Goal: Transaction & Acquisition: Purchase product/service

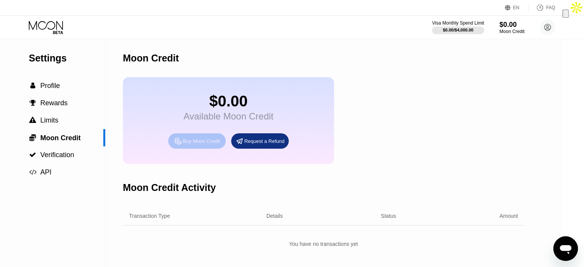
click at [200, 144] on div "Buy Moon Credit" at bounding box center [201, 141] width 37 height 7
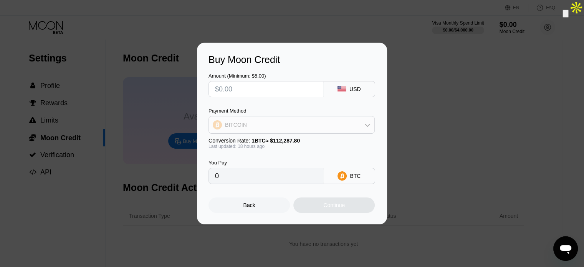
click at [366, 125] on icon at bounding box center [367, 125] width 5 height 3
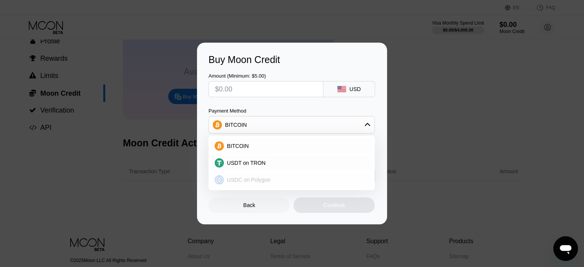
scroll to position [47, 0]
click at [376, 103] on div "Buy Moon Credit Amount (Minimum: $5.00) USD Payment Method BITCOIN BITCOIN USDT…" at bounding box center [292, 134] width 190 height 182
click at [247, 208] on div "Back" at bounding box center [250, 205] width 12 height 6
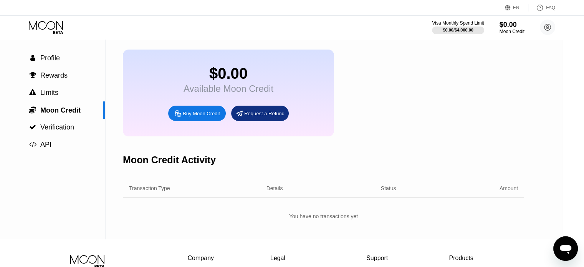
scroll to position [26, 0]
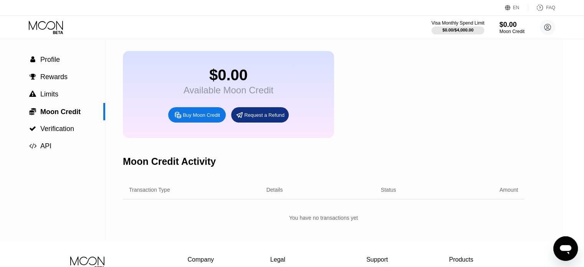
click at [455, 27] on div at bounding box center [458, 31] width 53 height 8
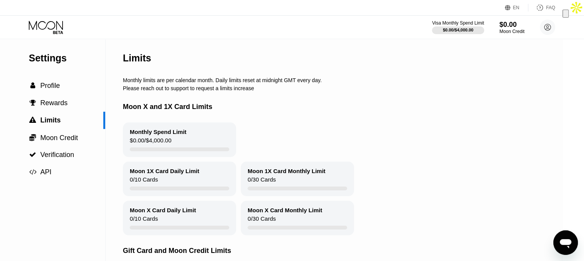
click at [168, 141] on div "$0.00 / $4,000.00" at bounding box center [150, 142] width 41 height 10
click at [59, 138] on span "Moon Credit" at bounding box center [59, 138] width 38 height 8
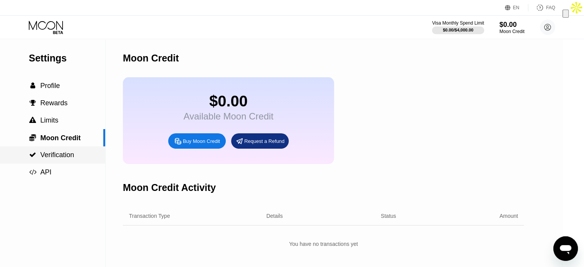
click at [50, 155] on span "Verification" at bounding box center [57, 155] width 34 height 8
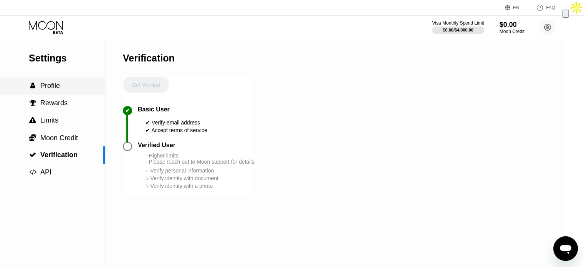
click at [57, 86] on span "Profile" at bounding box center [50, 86] width 20 height 8
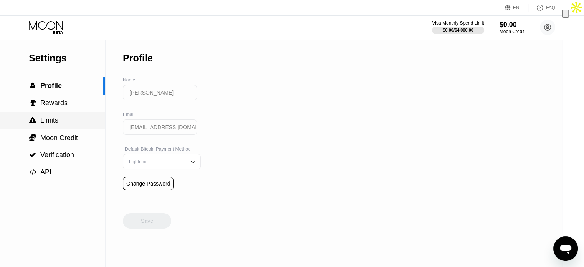
click at [55, 122] on span "Limits" at bounding box center [49, 120] width 18 height 8
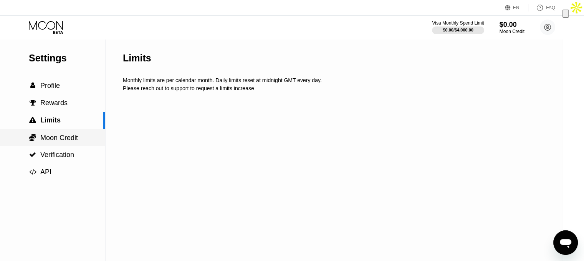
click at [65, 137] on span "Moon Credit" at bounding box center [59, 138] width 38 height 8
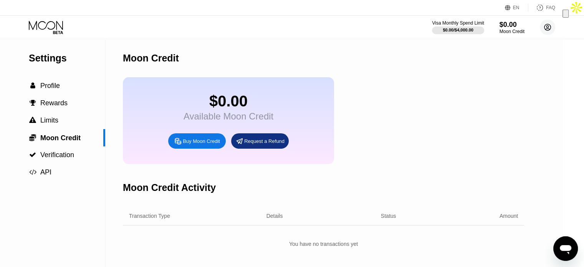
click at [548, 29] on circle at bounding box center [547, 27] width 15 height 15
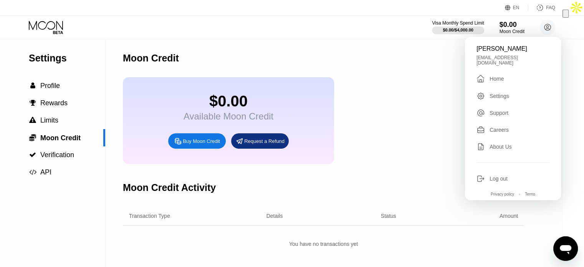
click at [443, 70] on div "Moon Credit" at bounding box center [323, 58] width 401 height 38
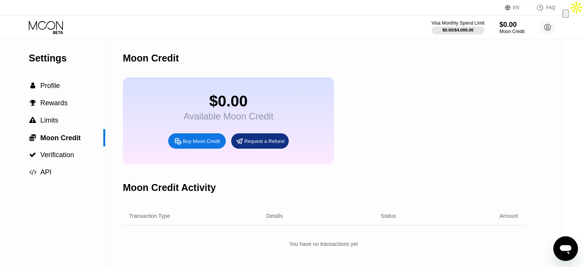
click at [453, 30] on div "$0.00 / $4,000.00" at bounding box center [458, 30] width 31 height 5
